Goal: Find specific page/section: Find specific page/section

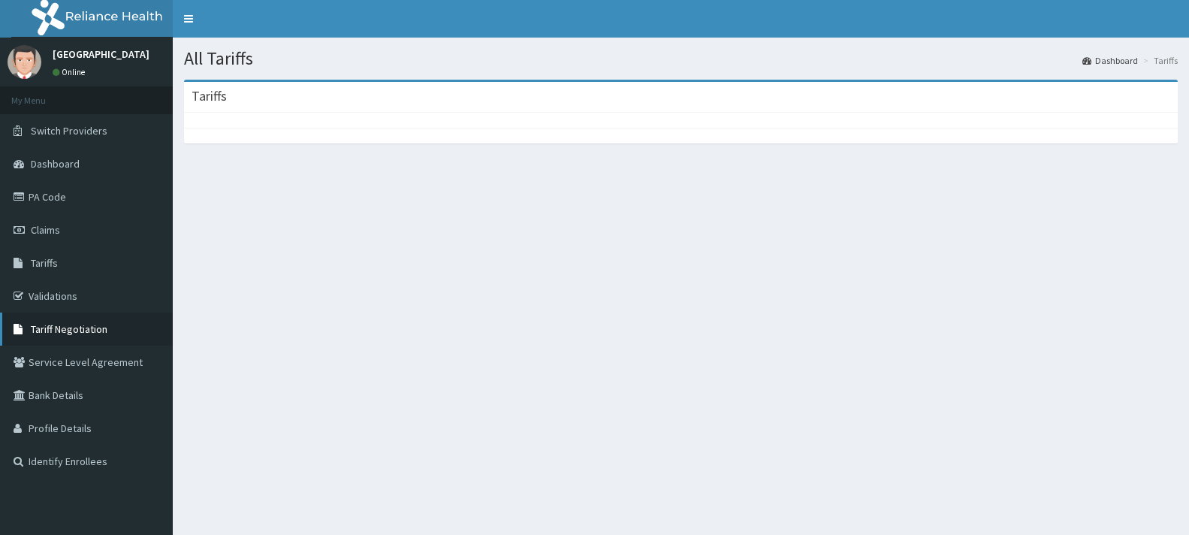
click at [76, 327] on span "Tariff Negotiation" at bounding box center [69, 329] width 77 height 14
click at [76, 325] on span "Tariff Negotiation" at bounding box center [69, 329] width 77 height 14
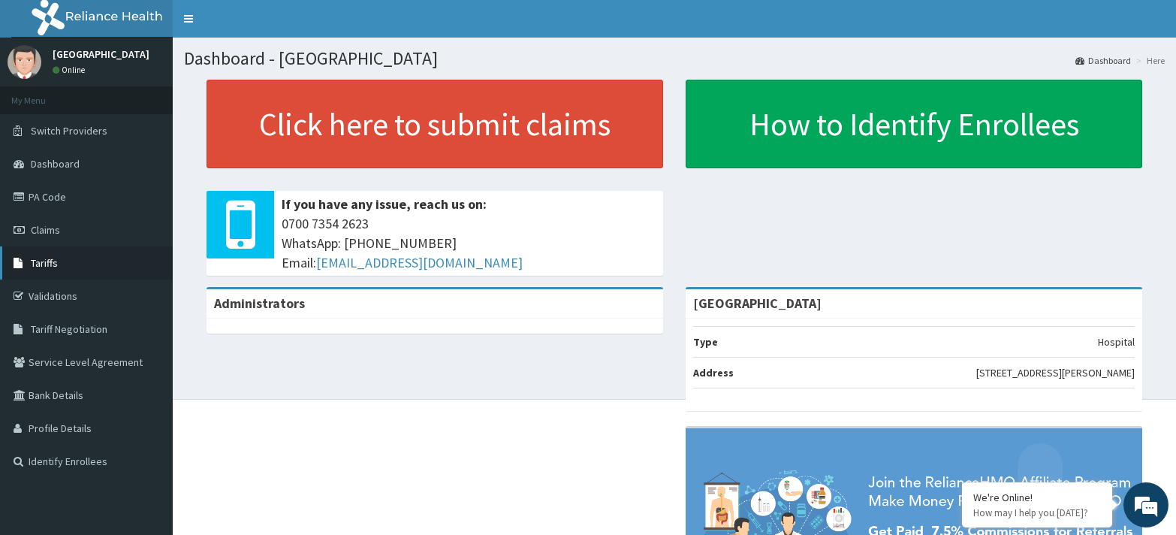
click at [55, 261] on span "Tariffs" at bounding box center [44, 263] width 27 height 14
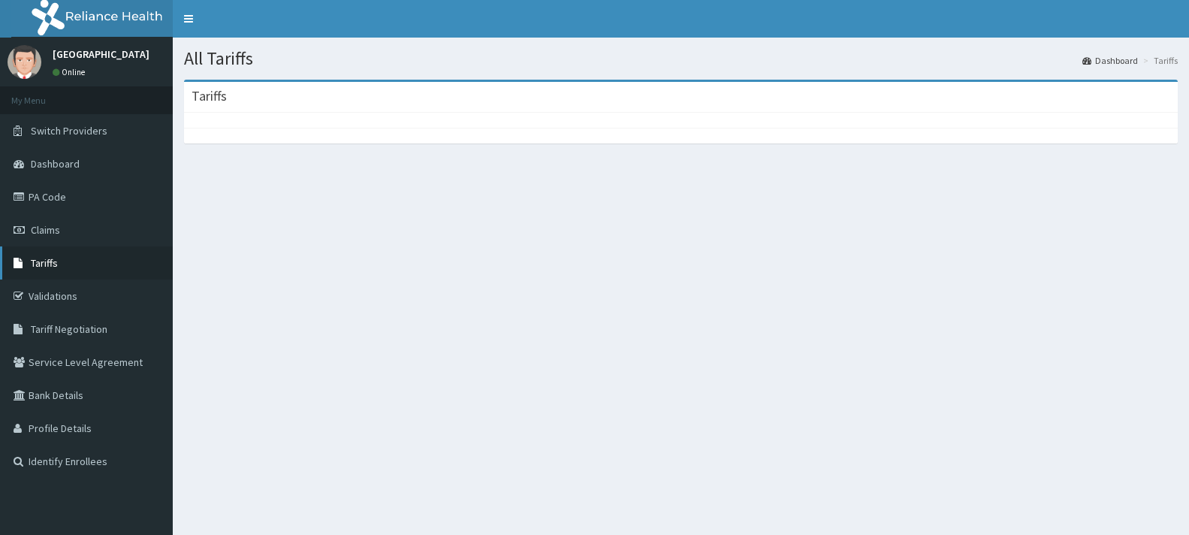
click at [60, 256] on link "Tariffs" at bounding box center [86, 262] width 173 height 33
